Goal: Task Accomplishment & Management: Use online tool/utility

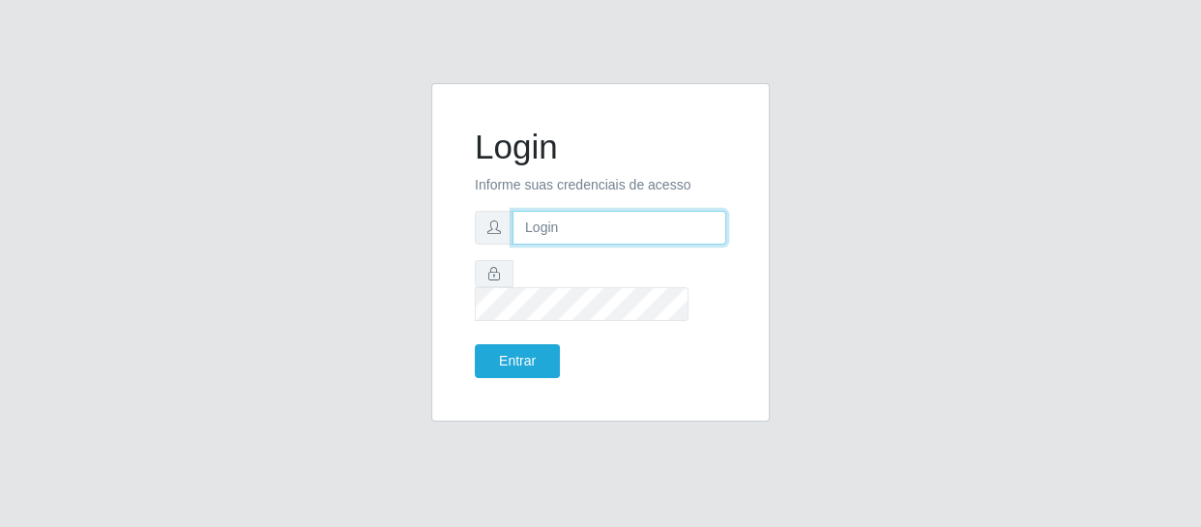
click at [540, 244] on input "text" at bounding box center [619, 228] width 214 height 34
type input "[EMAIL_ADDRESS][DOMAIN_NAME]"
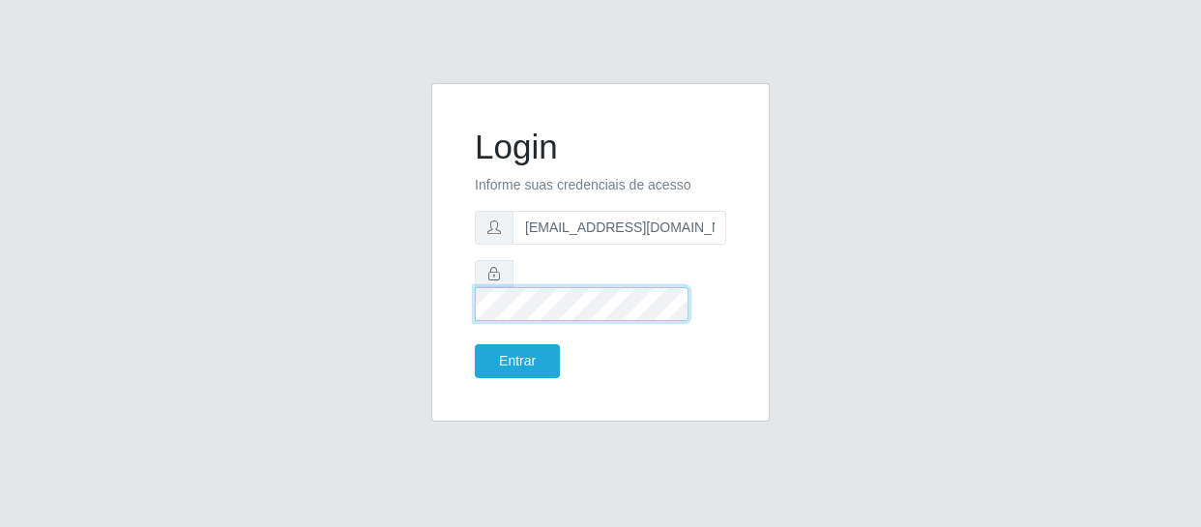
click at [475, 344] on button "Entrar" at bounding box center [517, 361] width 85 height 34
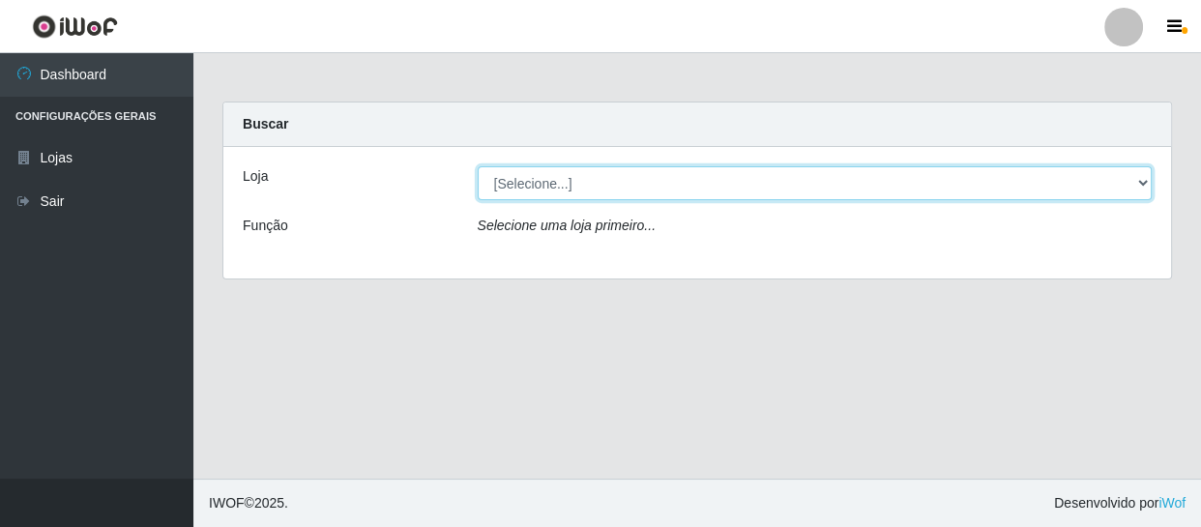
click at [1139, 183] on select "[Selecione...] SuperFácil Atacado - São Gonçalo do Amarante" at bounding box center [815, 183] width 675 height 34
select select "408"
click at [478, 166] on select "[Selecione...] SuperFácil Atacado - São Gonçalo do Amarante" at bounding box center [815, 183] width 675 height 34
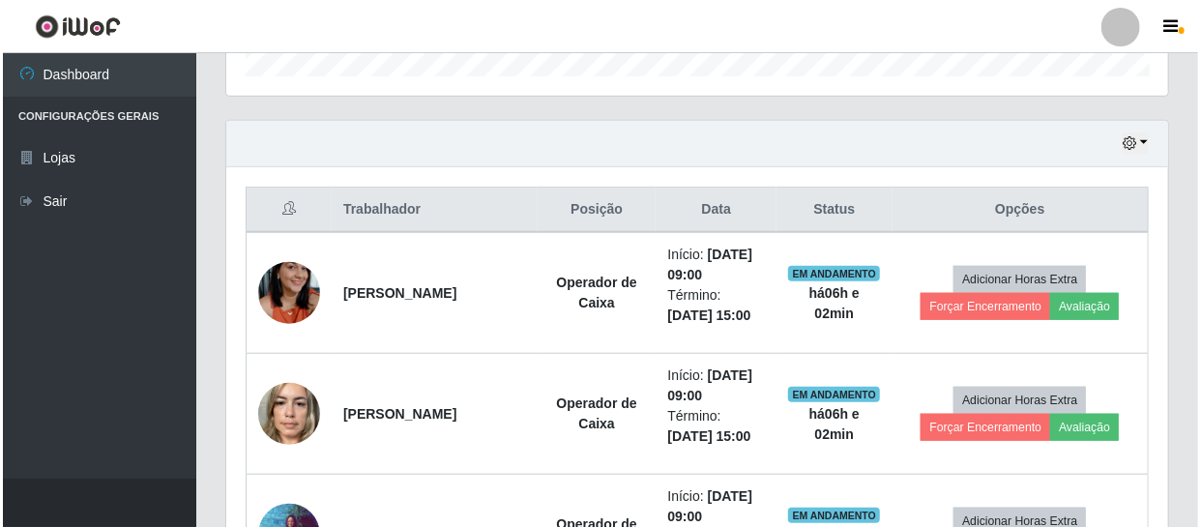
scroll to position [703, 0]
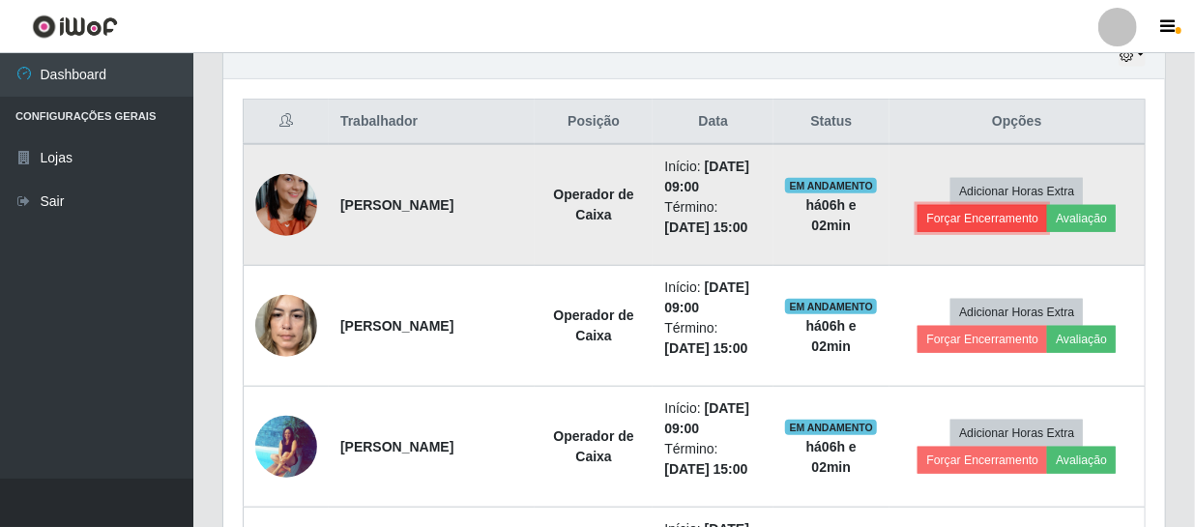
click at [956, 220] on button "Forçar Encerramento" at bounding box center [983, 218] width 130 height 27
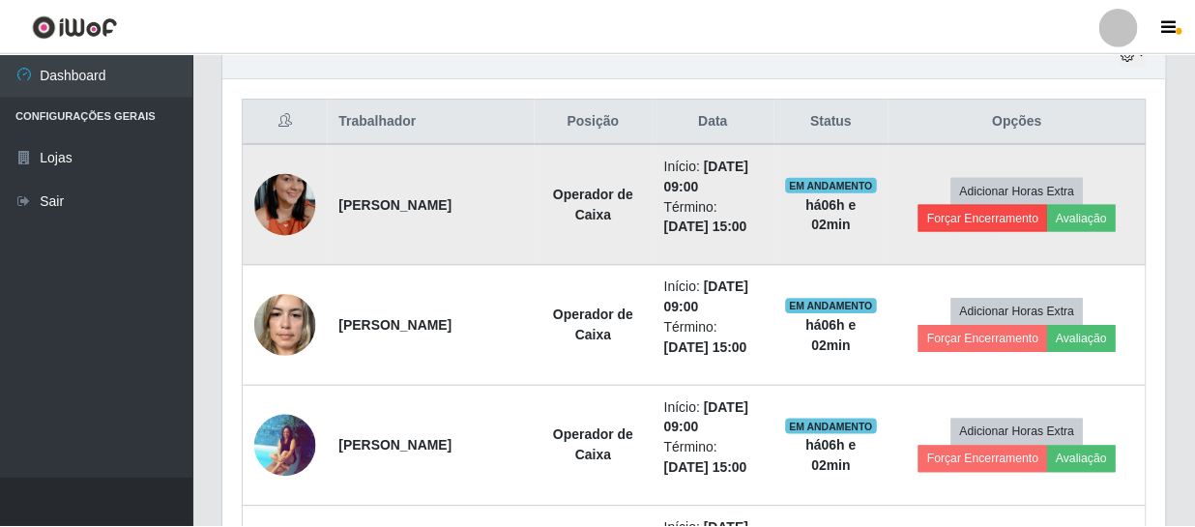
scroll to position [401, 933]
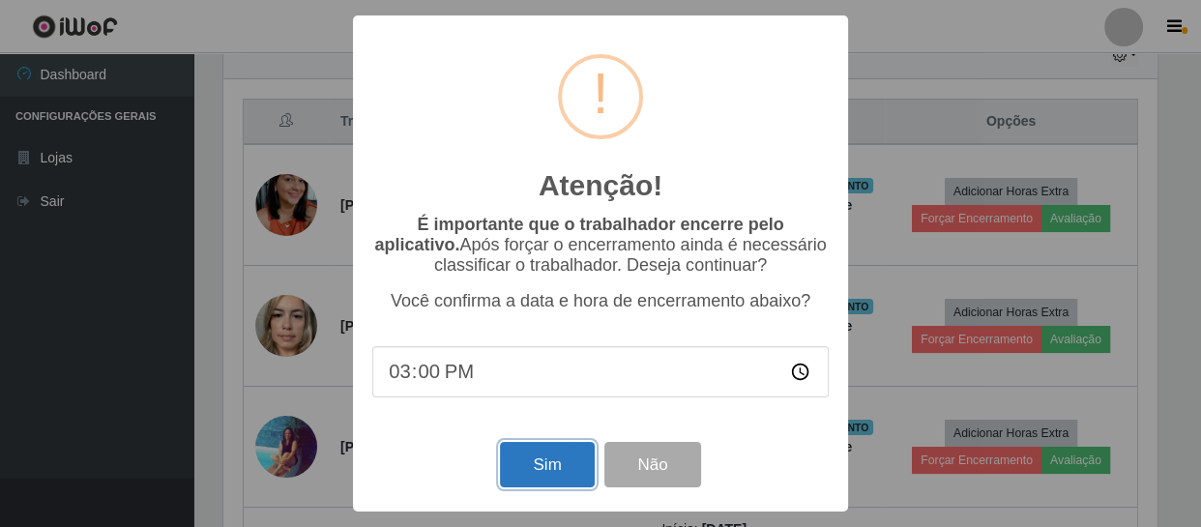
click at [558, 463] on button "Sim" at bounding box center [547, 464] width 94 height 45
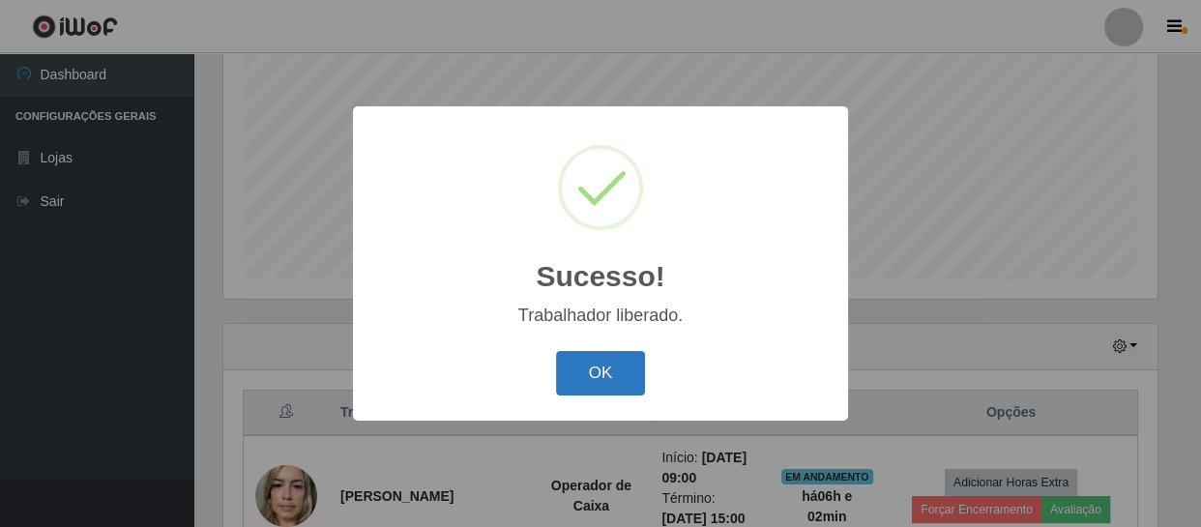
click at [620, 372] on button "OK" at bounding box center [601, 373] width 90 height 45
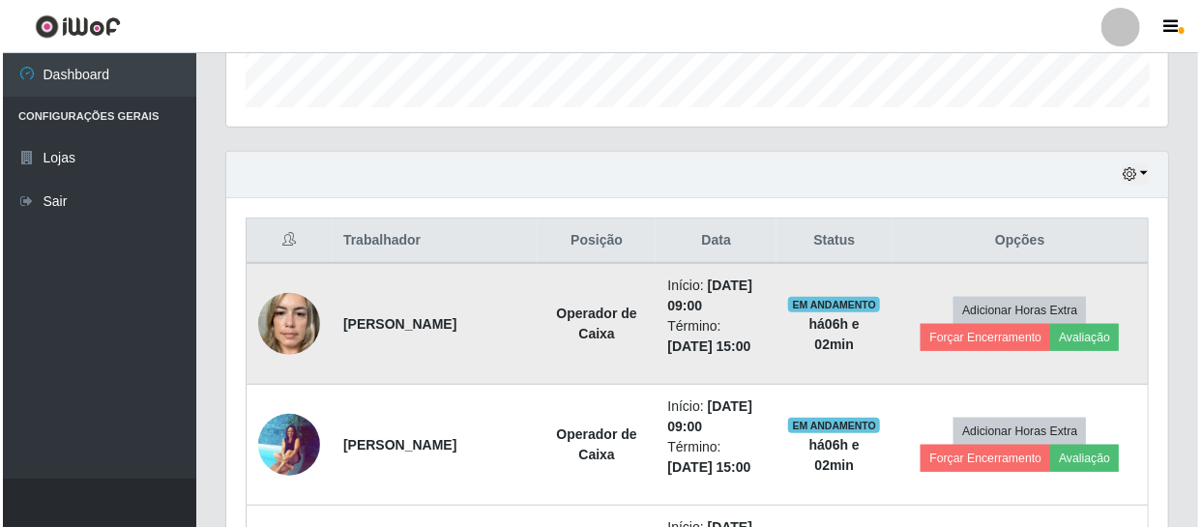
scroll to position [588, 0]
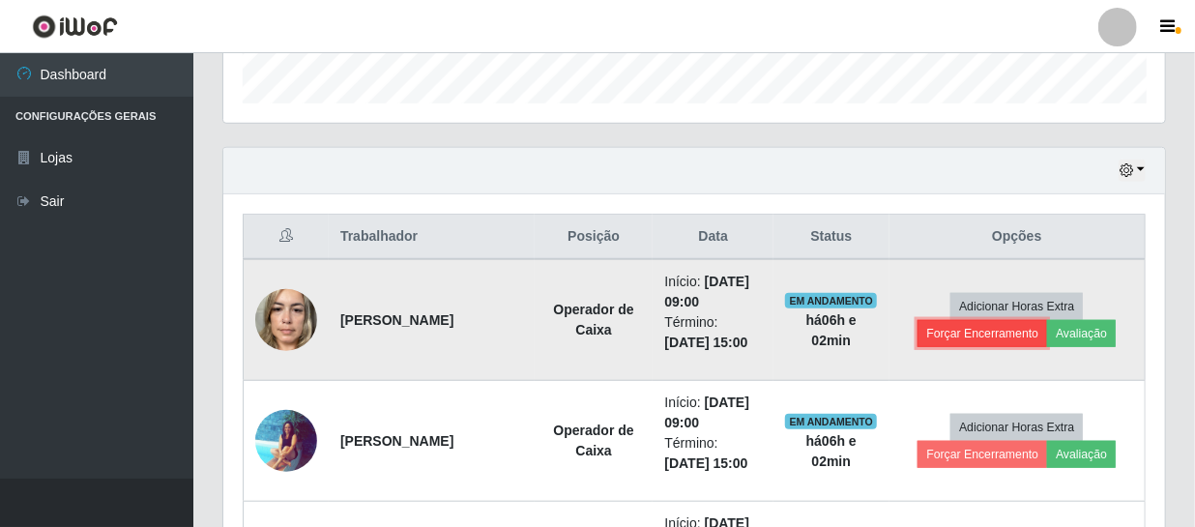
click at [976, 336] on button "Forçar Encerramento" at bounding box center [983, 333] width 130 height 27
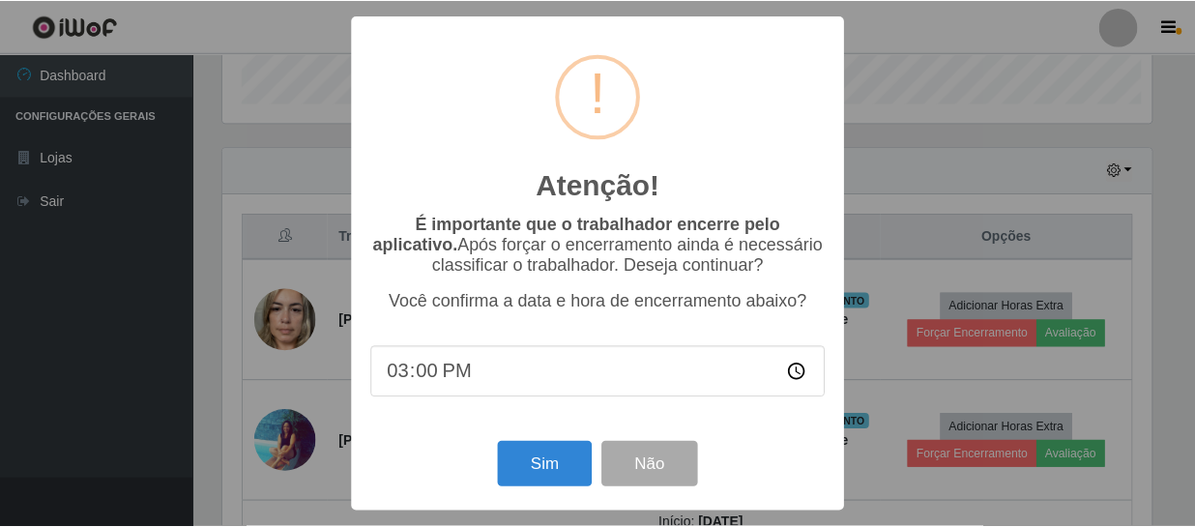
scroll to position [401, 933]
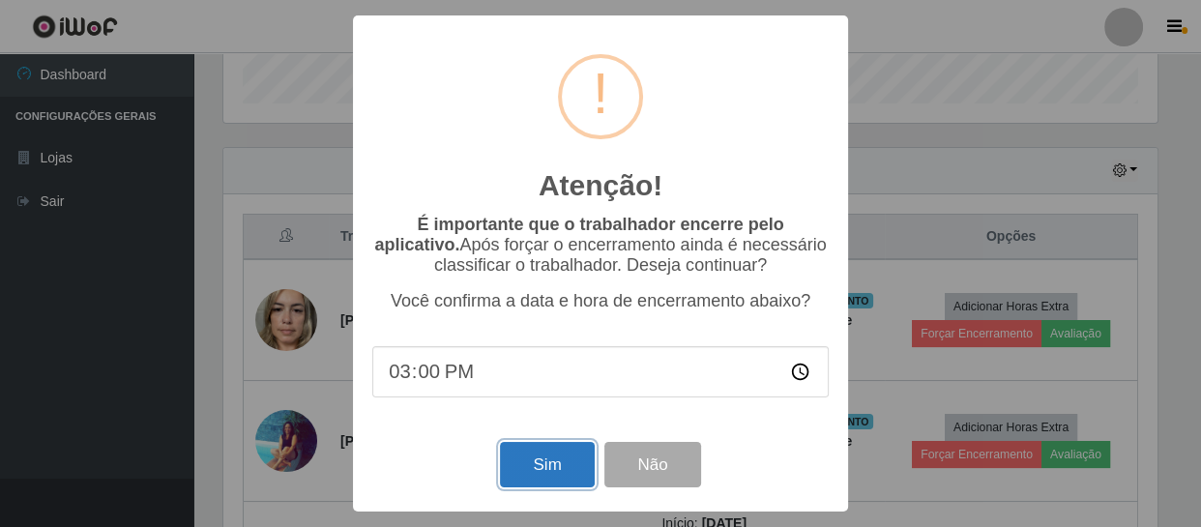
click at [552, 474] on button "Sim" at bounding box center [547, 464] width 94 height 45
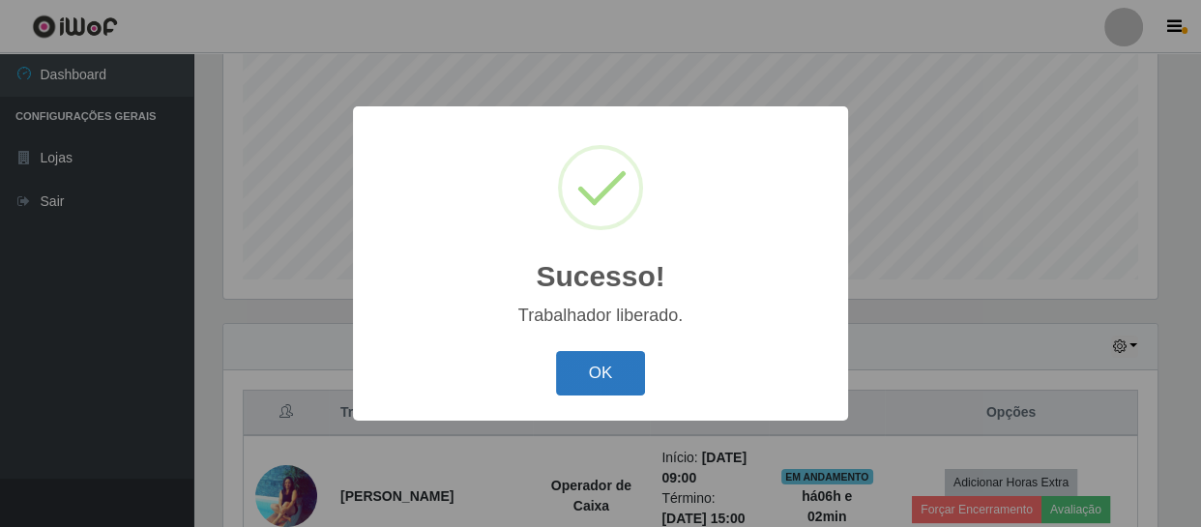
click at [598, 387] on button "OK" at bounding box center [601, 373] width 90 height 45
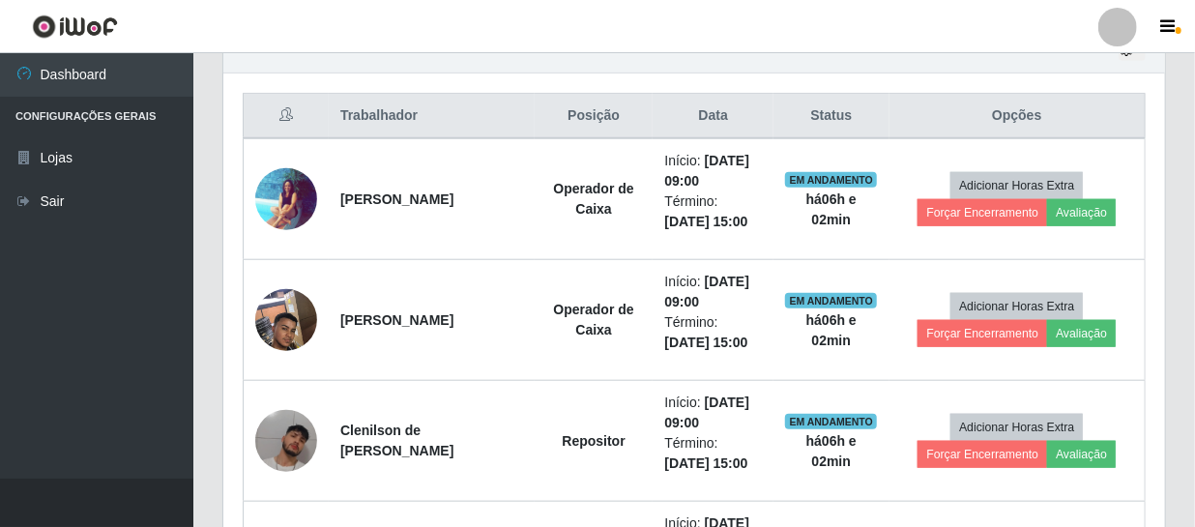
scroll to position [764, 0]
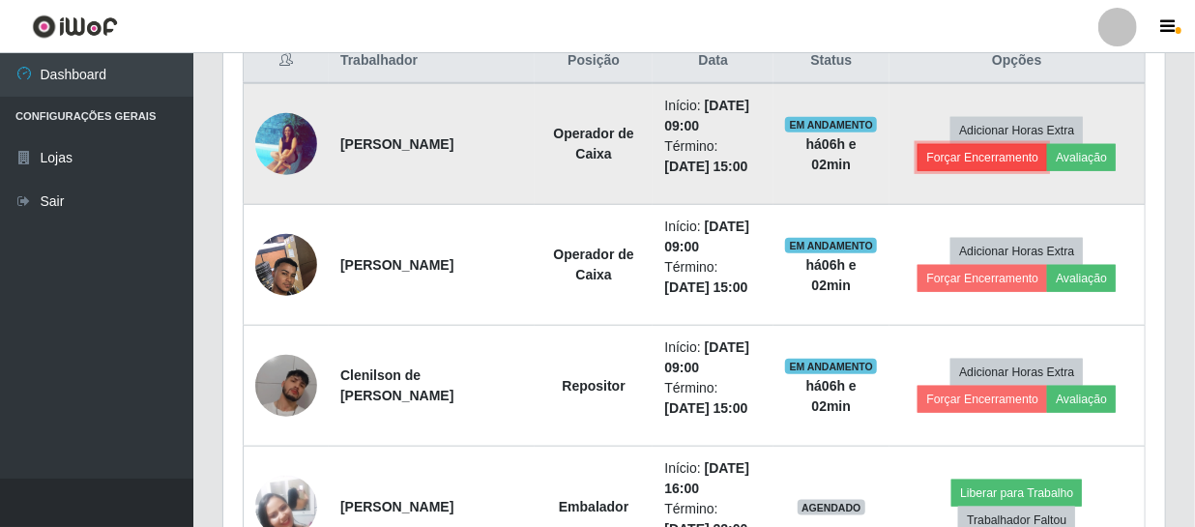
click at [990, 155] on button "Forçar Encerramento" at bounding box center [983, 157] width 130 height 27
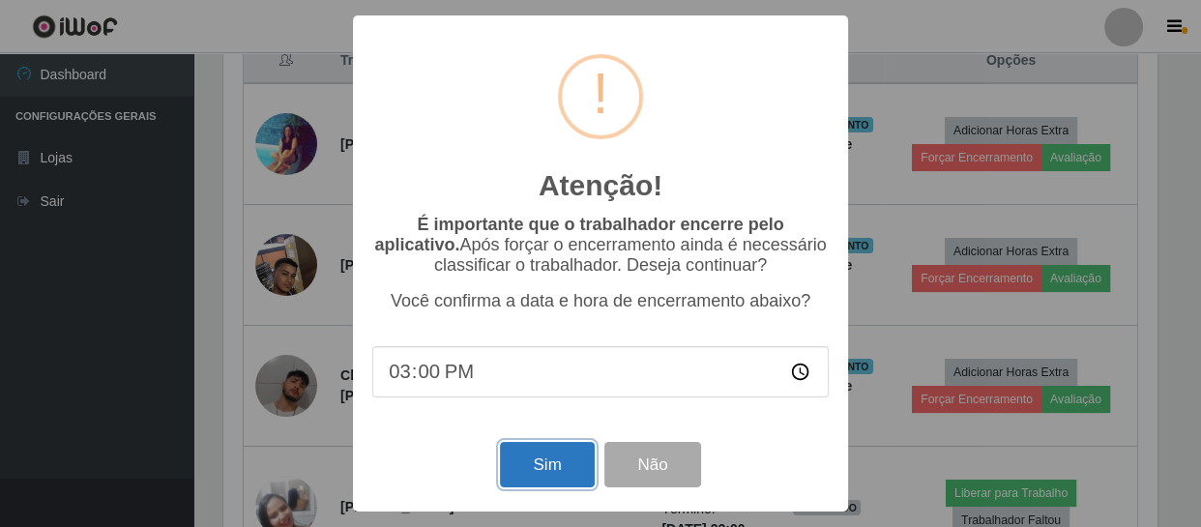
click at [539, 453] on button "Sim" at bounding box center [547, 464] width 94 height 45
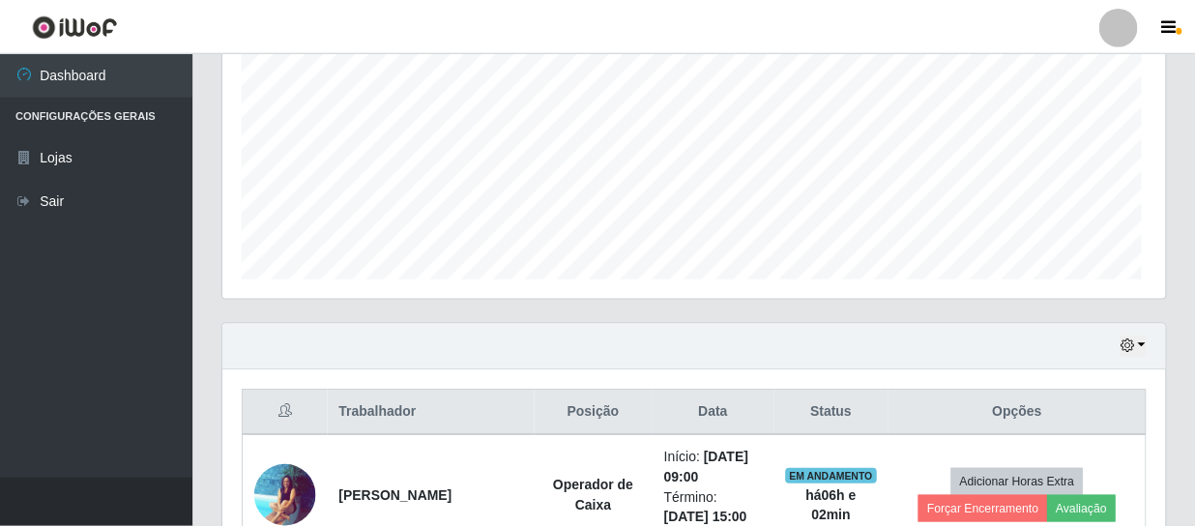
scroll to position [0, 0]
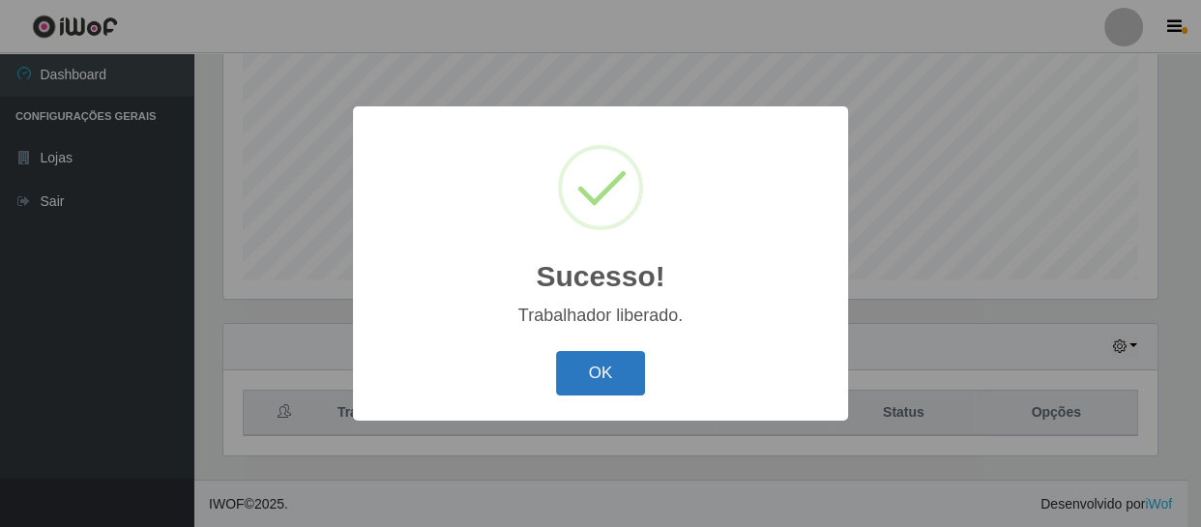
drag, startPoint x: 605, startPoint y: 381, endPoint x: 599, endPoint y: 372, distance: 10.5
click at [604, 381] on button "OK" at bounding box center [601, 373] width 90 height 45
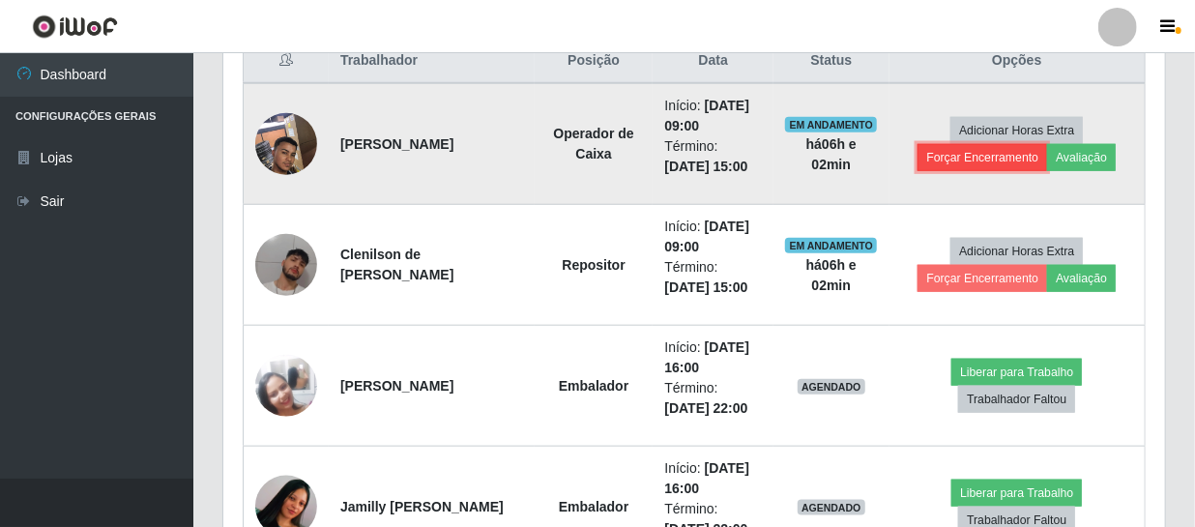
click at [960, 164] on button "Forçar Encerramento" at bounding box center [983, 157] width 130 height 27
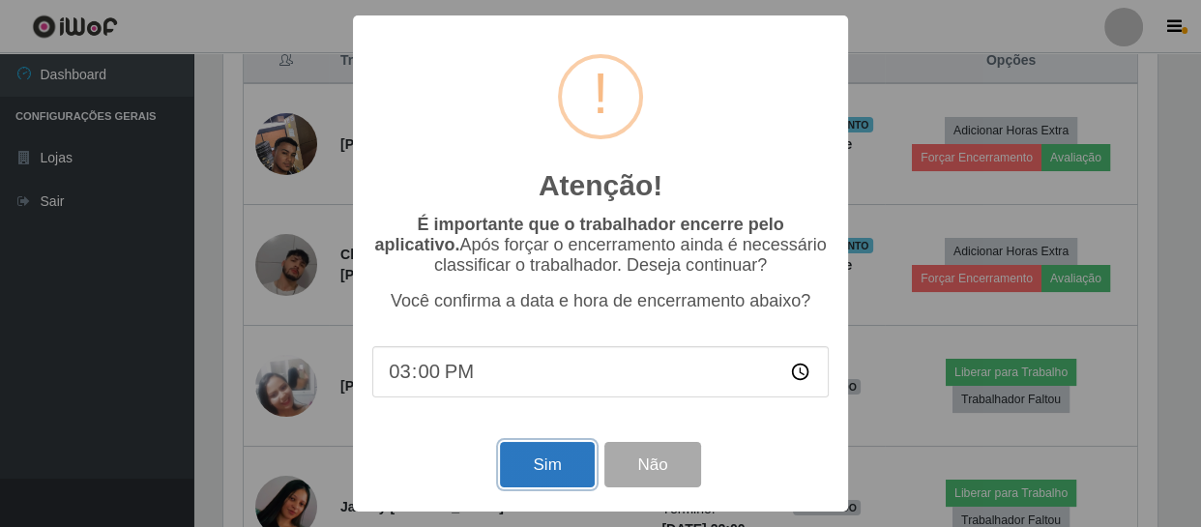
click at [513, 450] on button "Sim" at bounding box center [547, 464] width 94 height 45
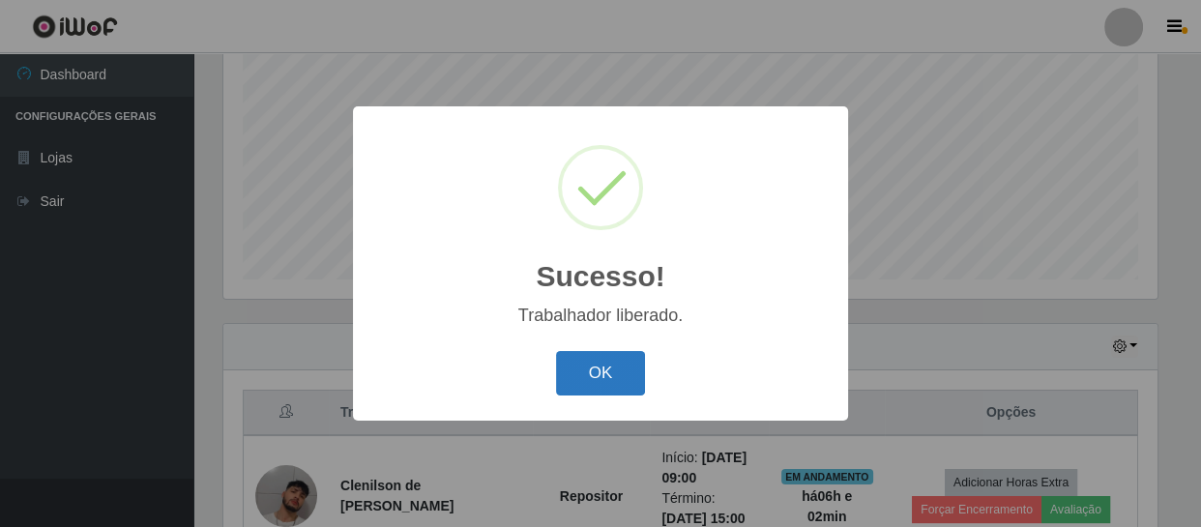
click at [599, 367] on button "OK" at bounding box center [601, 373] width 90 height 45
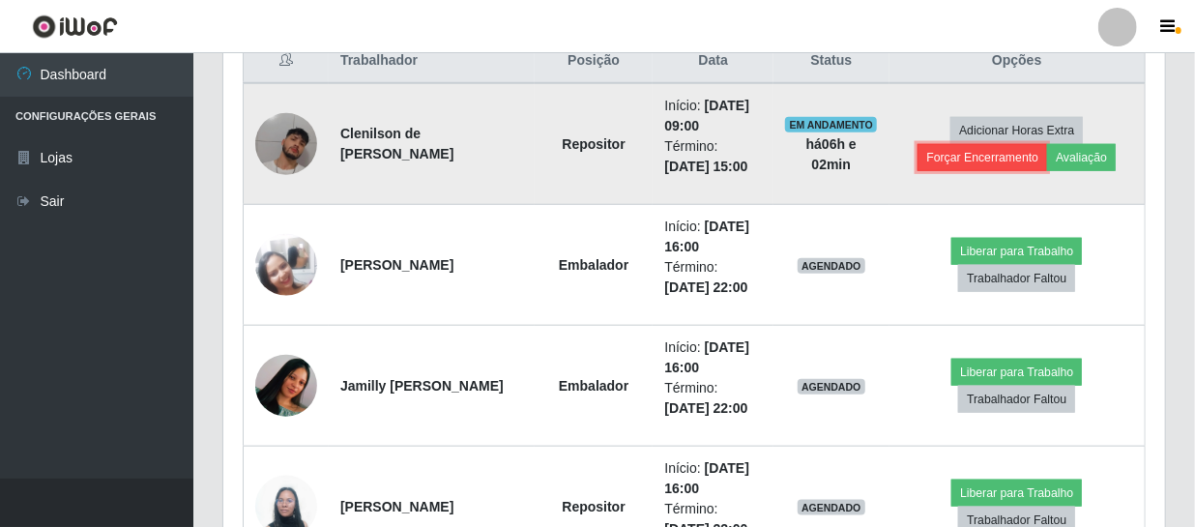
click at [959, 157] on button "Forçar Encerramento" at bounding box center [983, 157] width 130 height 27
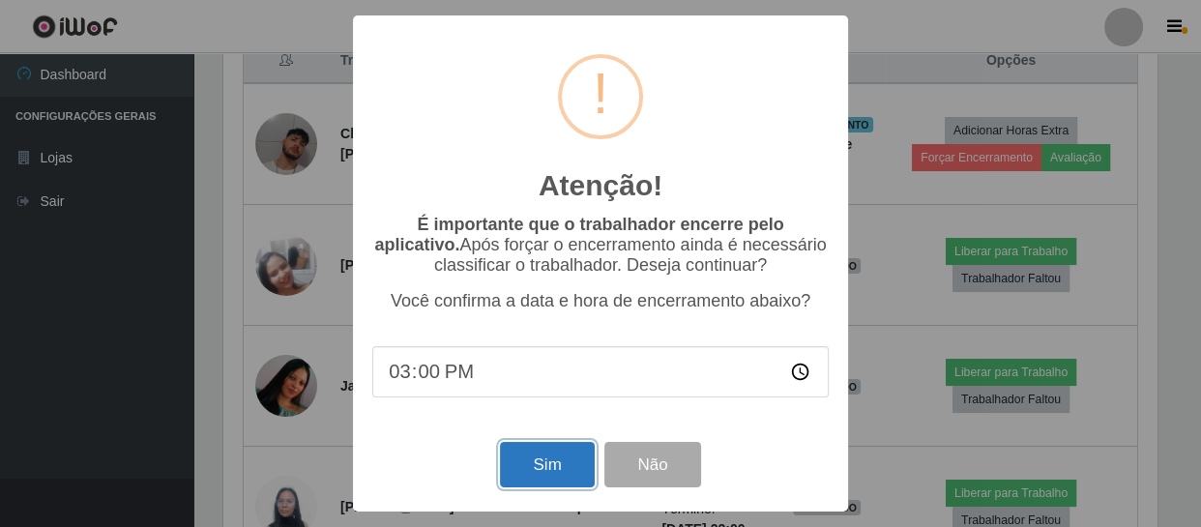
click at [541, 466] on button "Sim" at bounding box center [547, 464] width 94 height 45
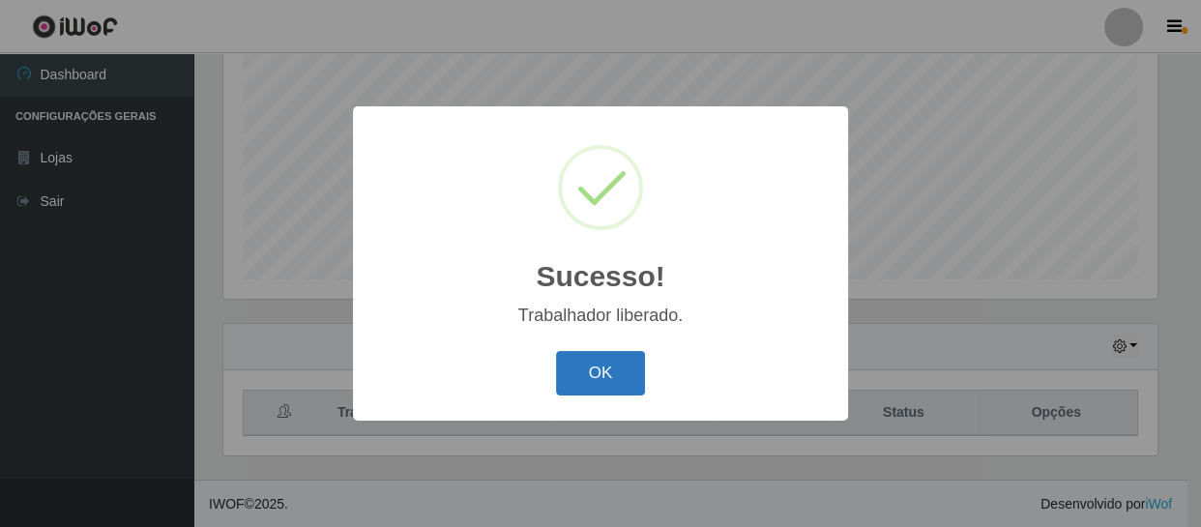
click at [599, 372] on button "OK" at bounding box center [601, 373] width 90 height 45
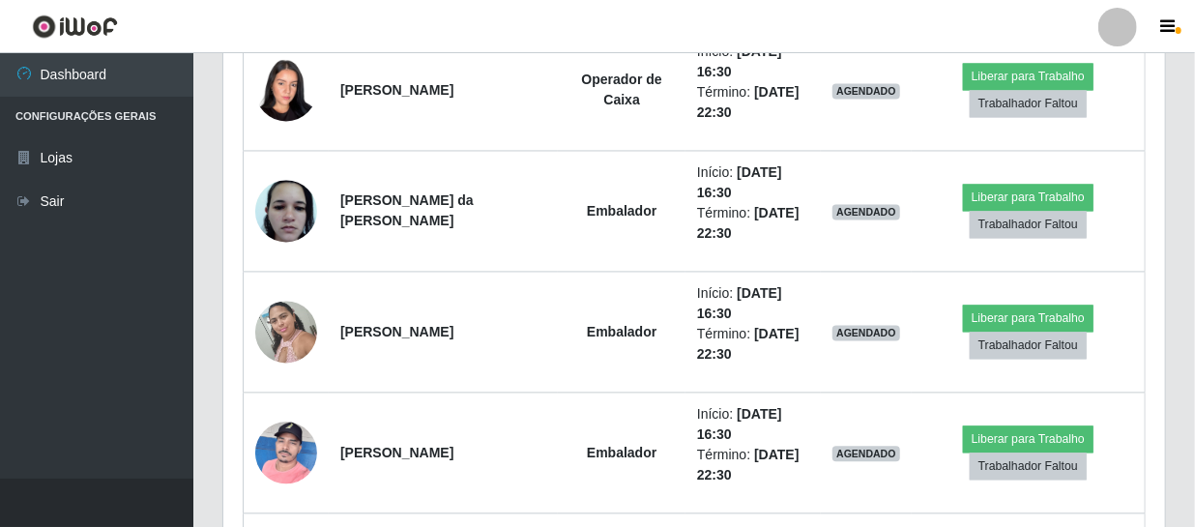
scroll to position [1663, 0]
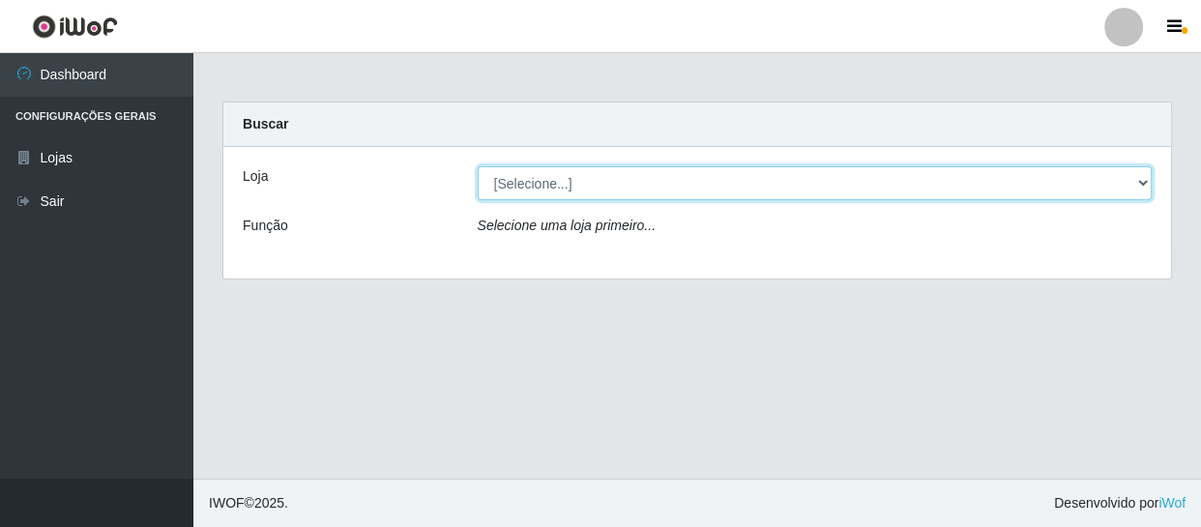
click at [706, 173] on select "[Selecione...] SuperFácil Atacado - São Gonçalo do Amarante" at bounding box center [815, 183] width 675 height 34
select select "408"
click at [478, 166] on select "[Selecione...] SuperFácil Atacado - São Gonçalo do Amarante" at bounding box center [815, 183] width 675 height 34
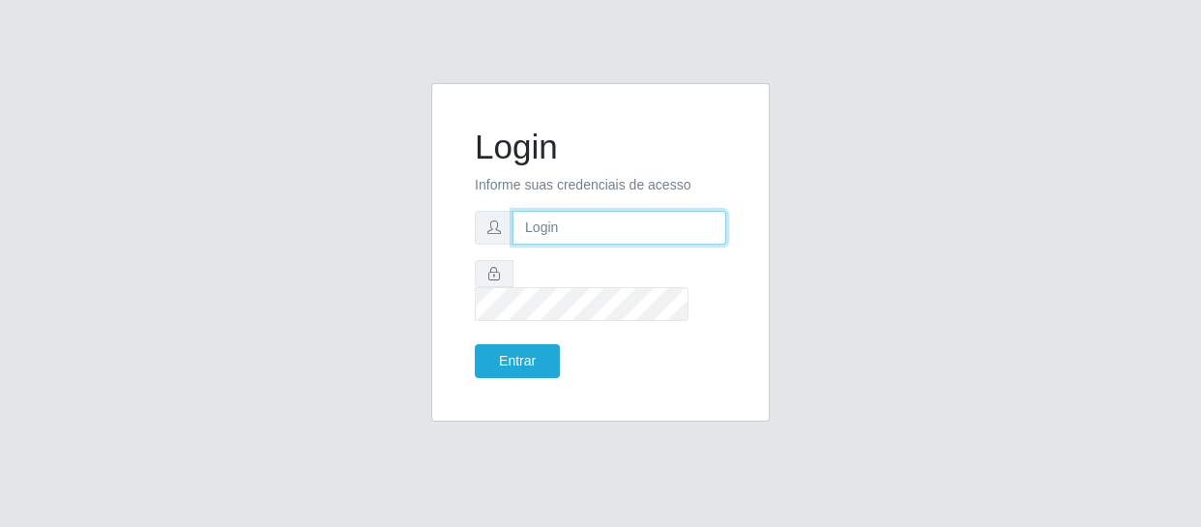
click at [584, 232] on input "text" at bounding box center [619, 228] width 214 height 34
type input "[EMAIL_ADDRESS][DOMAIN_NAME]"
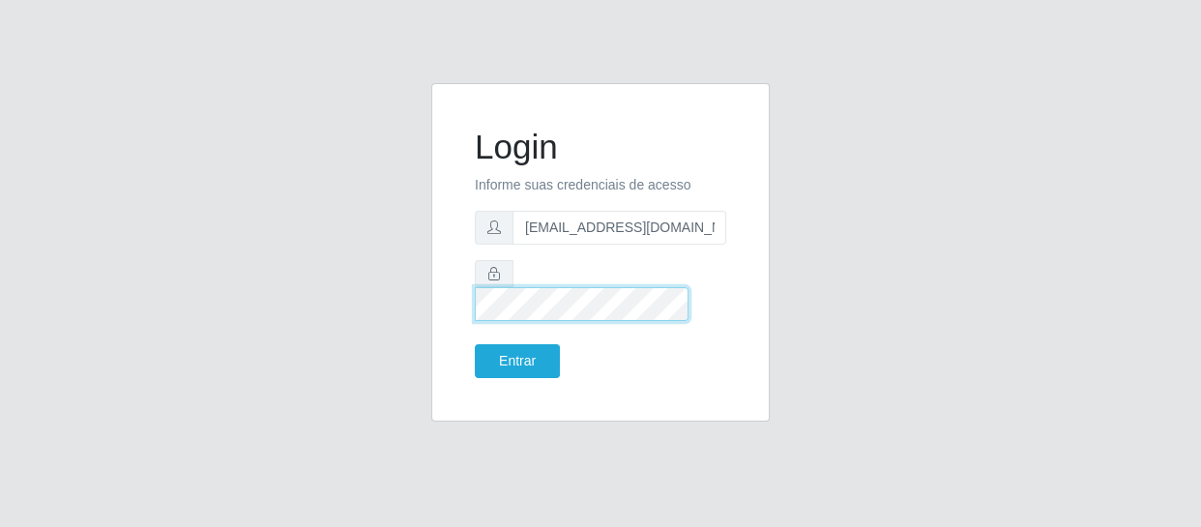
click at [475, 344] on button "Entrar" at bounding box center [517, 361] width 85 height 34
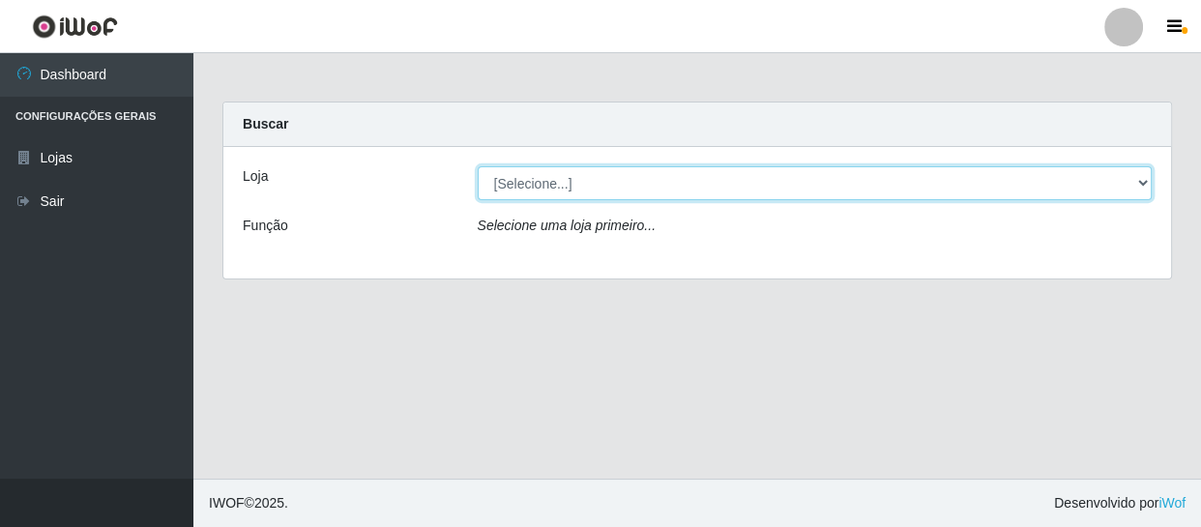
click at [572, 179] on select "[Selecione...] SuperFácil Atacado - São Gonçalo do Amarante" at bounding box center [815, 183] width 675 height 34
select select "408"
click at [478, 166] on select "[Selecione...] SuperFácil Atacado - São Gonçalo do Amarante" at bounding box center [815, 183] width 675 height 34
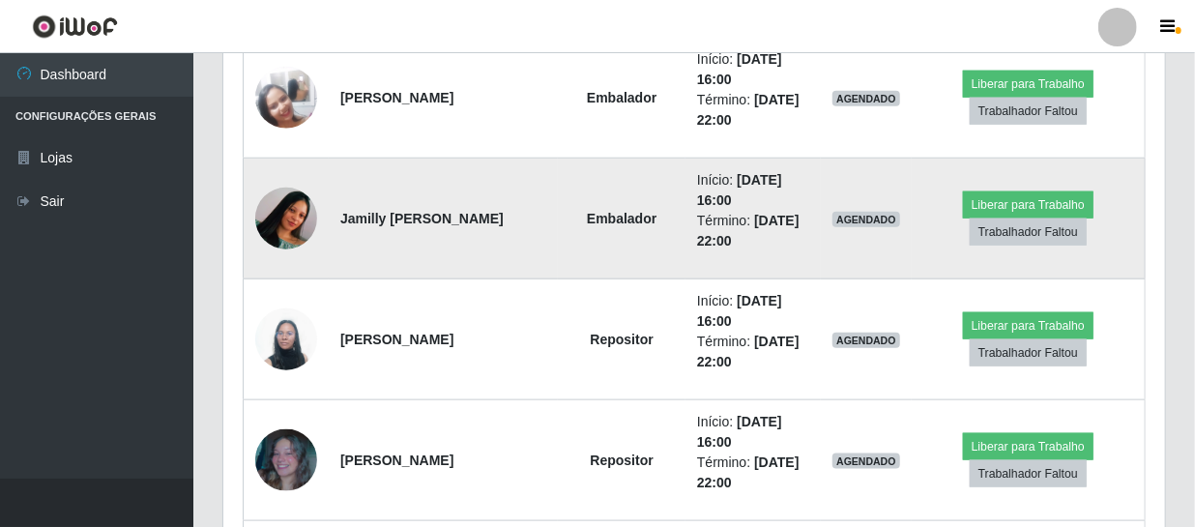
scroll to position [967, 0]
